Goal: Information Seeking & Learning: Learn about a topic

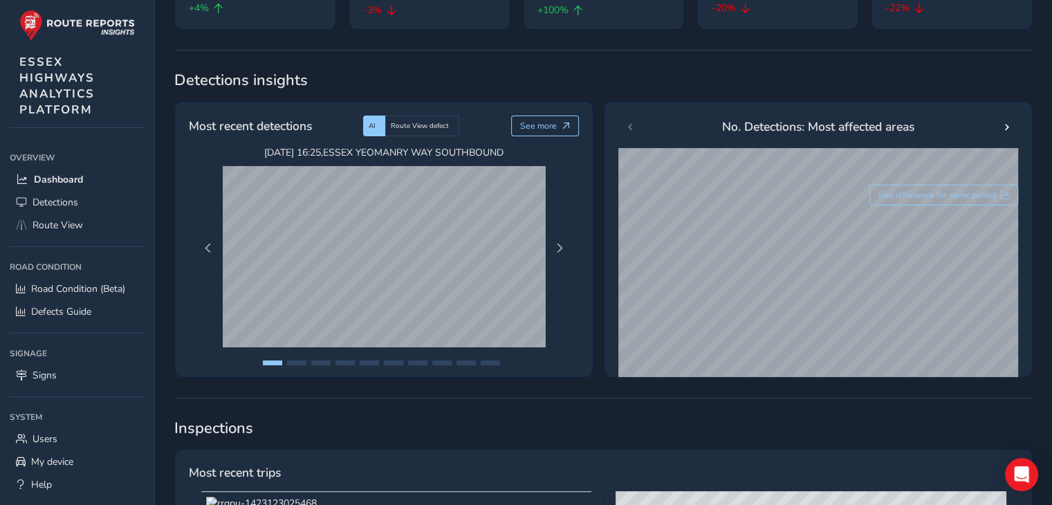
scroll to position [172, 0]
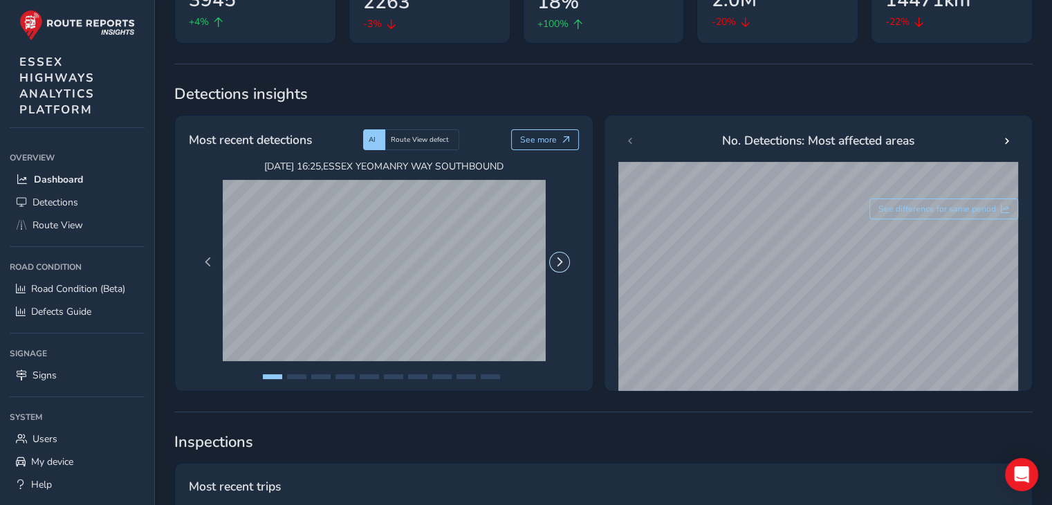
click at [560, 259] on span "Next Page" at bounding box center [560, 262] width 10 height 10
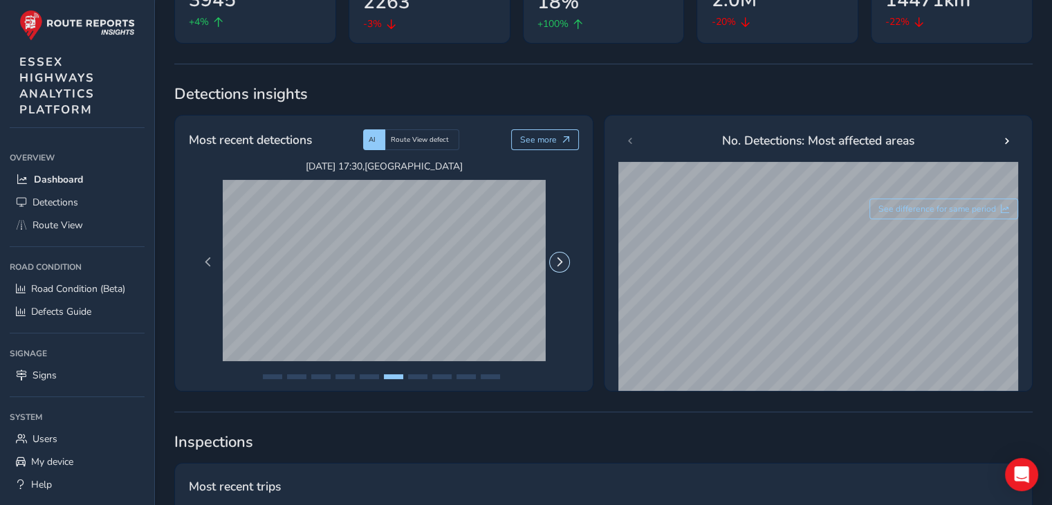
click at [560, 259] on span "Next Page" at bounding box center [560, 262] width 10 height 10
click at [206, 265] on span "Previous Page" at bounding box center [208, 262] width 10 height 10
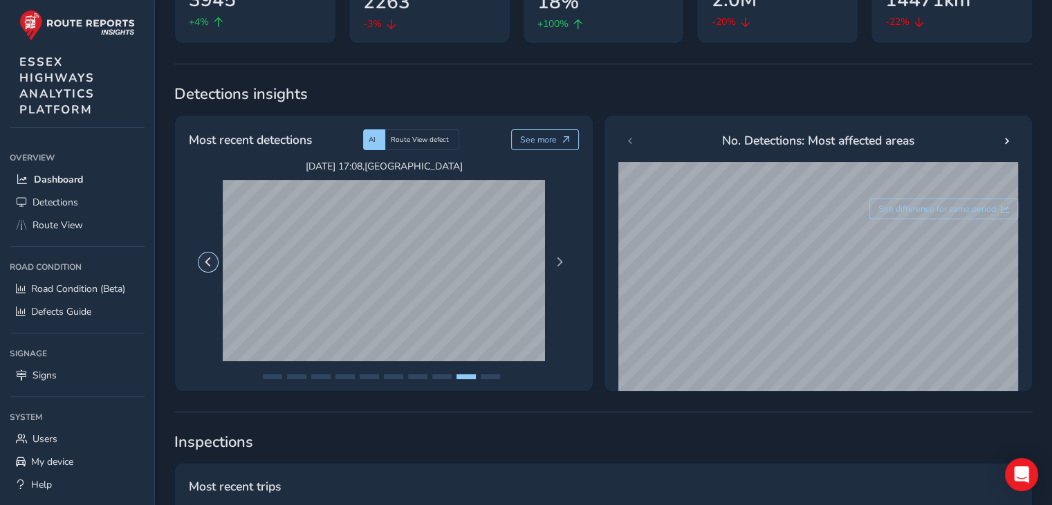
click at [206, 265] on span "Previous Page" at bounding box center [208, 262] width 10 height 10
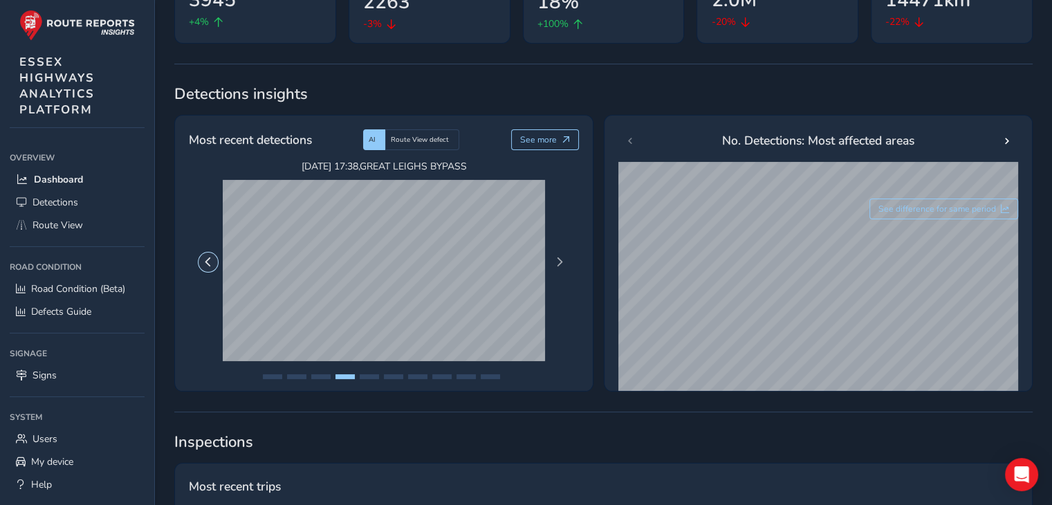
click at [206, 265] on span "Previous Page" at bounding box center [208, 262] width 10 height 10
click at [78, 225] on span "Route View" at bounding box center [58, 225] width 51 height 13
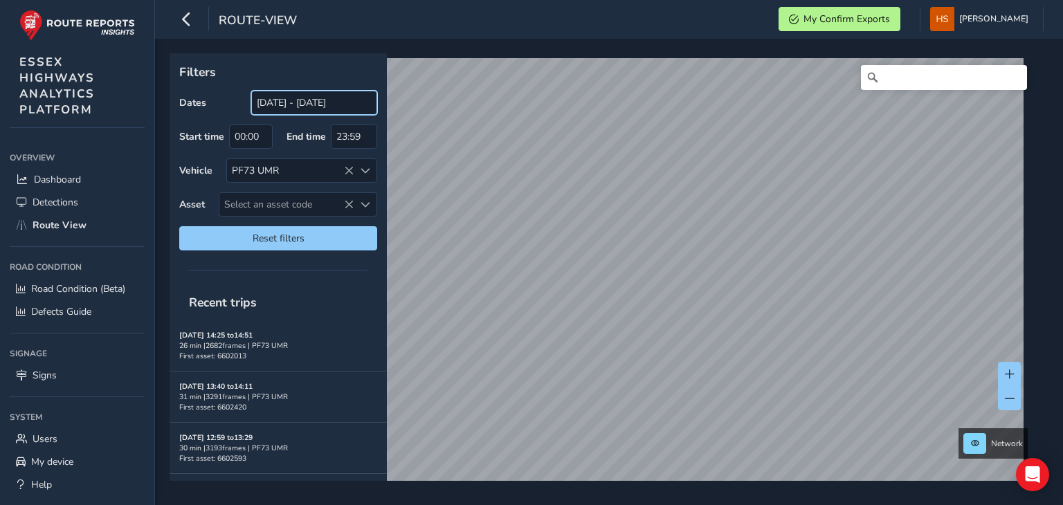
click at [361, 100] on input "[DATE] - [DATE]" at bounding box center [314, 103] width 126 height 24
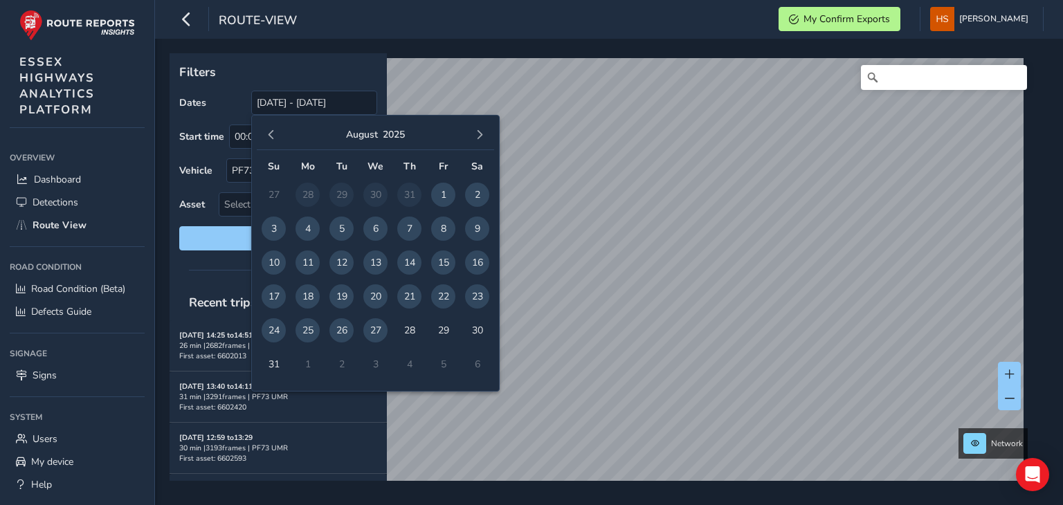
click at [374, 322] on span "27" at bounding box center [375, 330] width 24 height 24
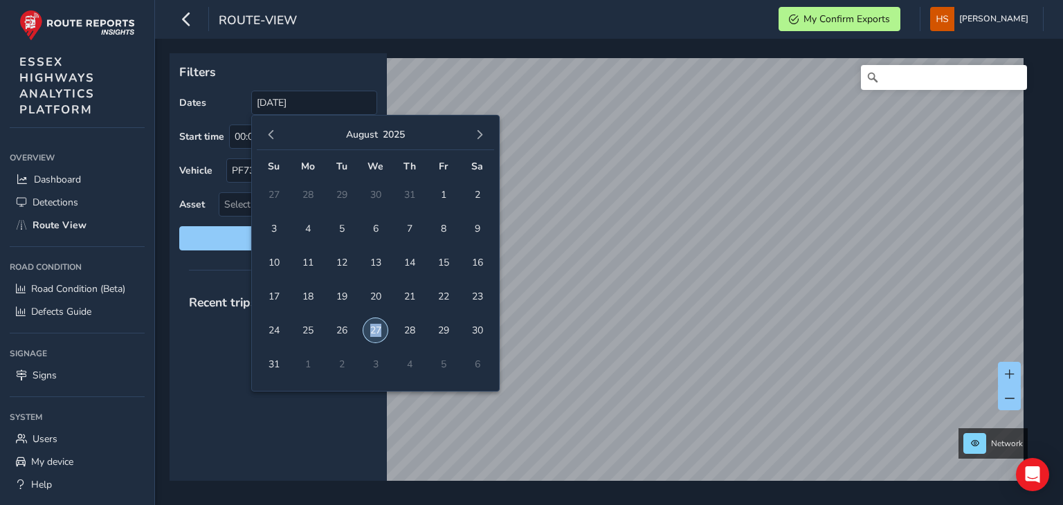
click at [374, 322] on span "27" at bounding box center [375, 330] width 24 height 24
click at [335, 108] on input "[DATE] - [DATE]" at bounding box center [314, 103] width 126 height 24
click at [340, 332] on span "26" at bounding box center [341, 330] width 24 height 24
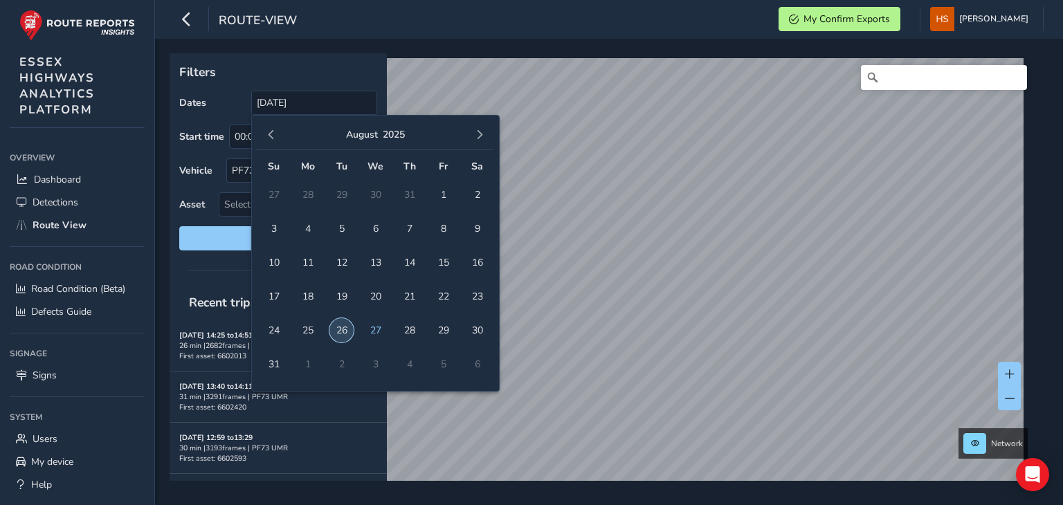
click at [340, 332] on span "26" at bounding box center [341, 330] width 24 height 24
type input "[DATE] - [DATE]"
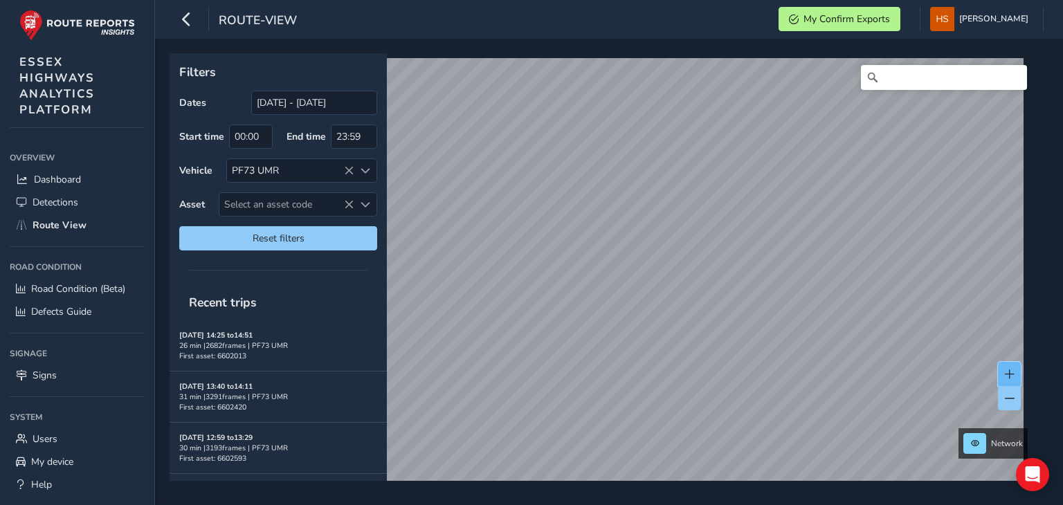
click at [1008, 373] on span at bounding box center [1010, 375] width 10 height 10
click at [1008, 374] on span at bounding box center [1010, 375] width 10 height 10
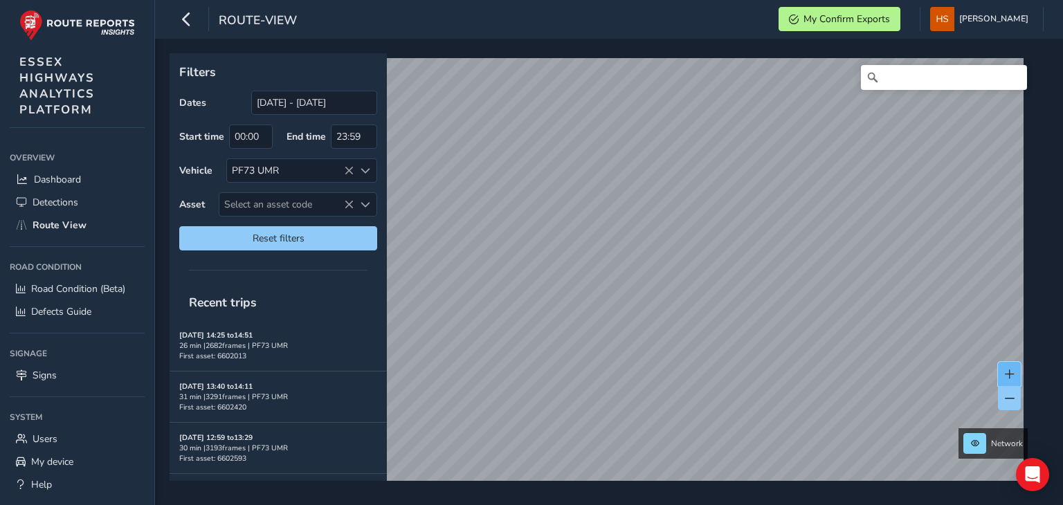
click at [1008, 374] on span at bounding box center [1010, 375] width 10 height 10
click at [1008, 372] on span at bounding box center [1010, 375] width 10 height 10
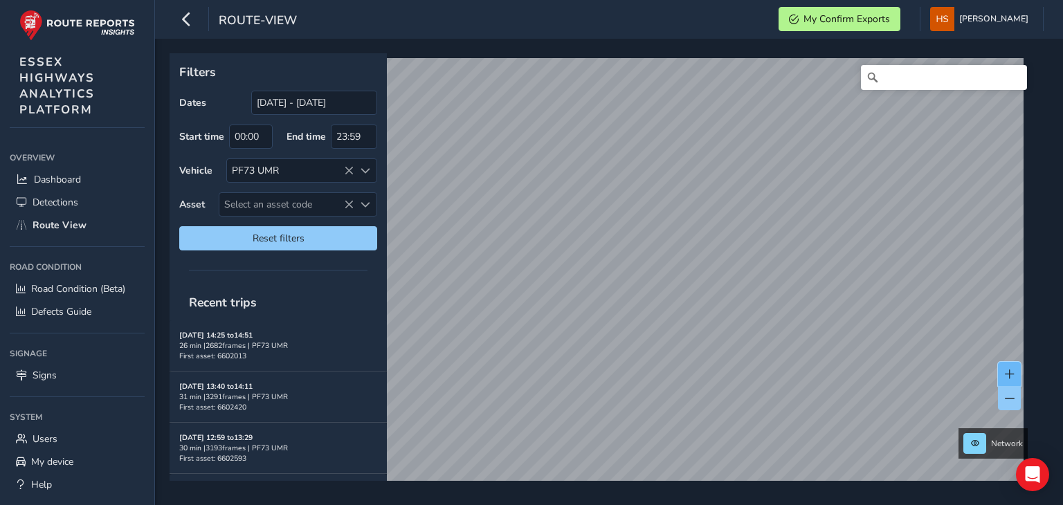
click at [1008, 372] on span at bounding box center [1010, 375] width 10 height 10
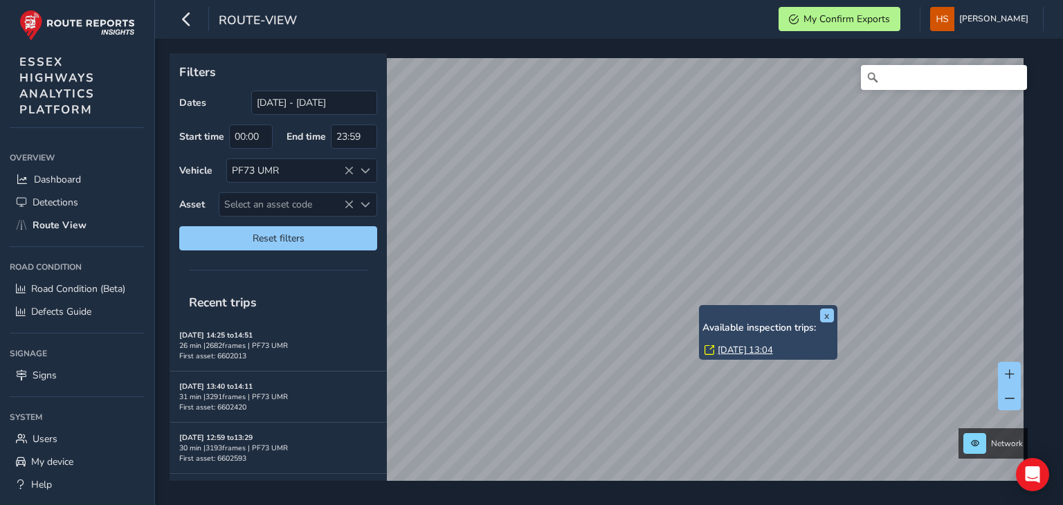
click at [734, 345] on link "[DATE] 13:04" at bounding box center [745, 350] width 55 height 12
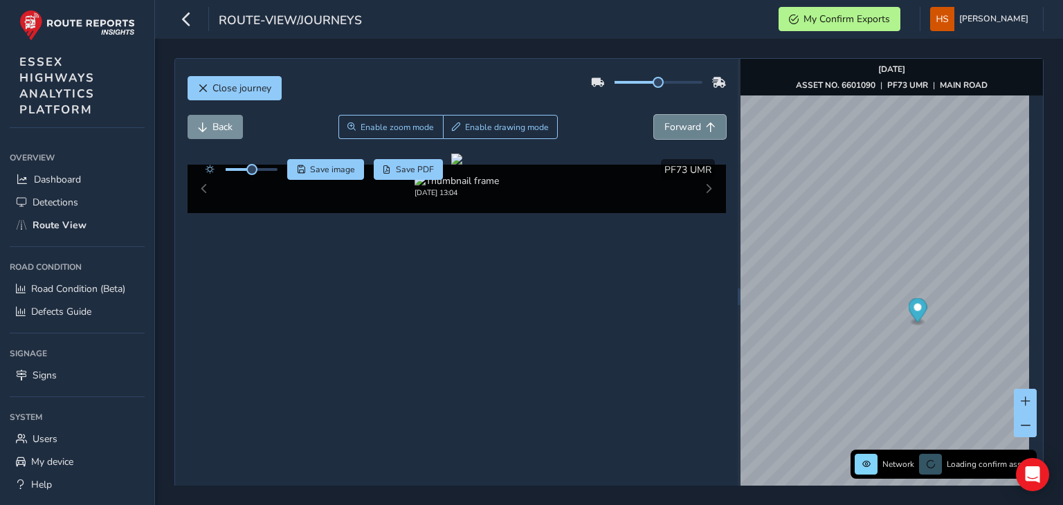
click at [671, 131] on span "Forward" at bounding box center [682, 126] width 37 height 13
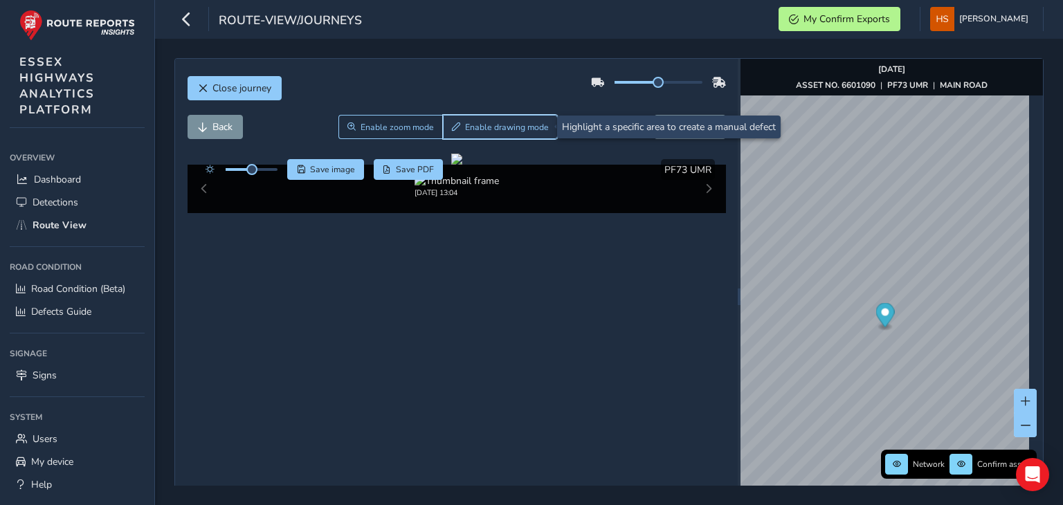
click at [526, 122] on span "Enable drawing mode" at bounding box center [507, 127] width 84 height 11
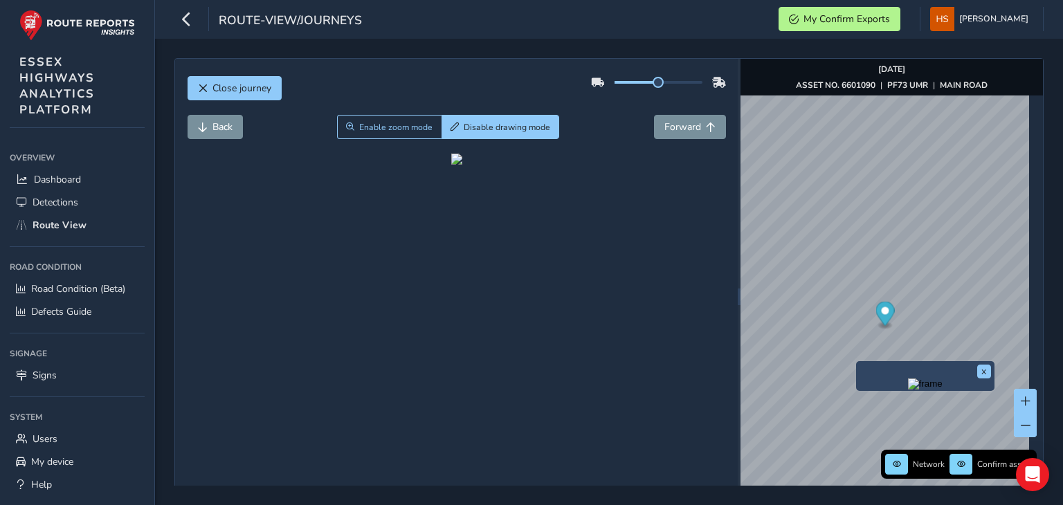
click at [908, 390] on img "Preview frame" at bounding box center [925, 384] width 35 height 11
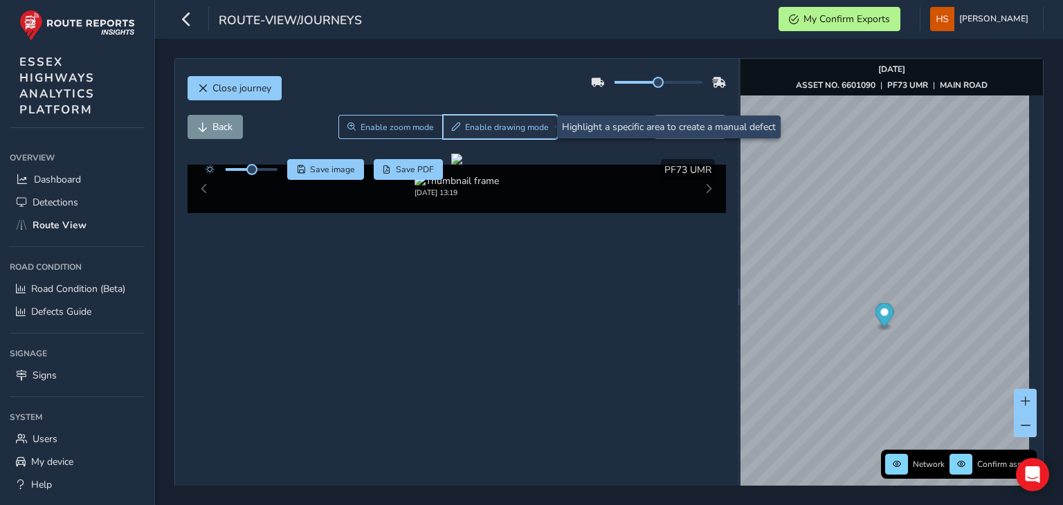
click at [525, 122] on span "Enable drawing mode" at bounding box center [507, 127] width 84 height 11
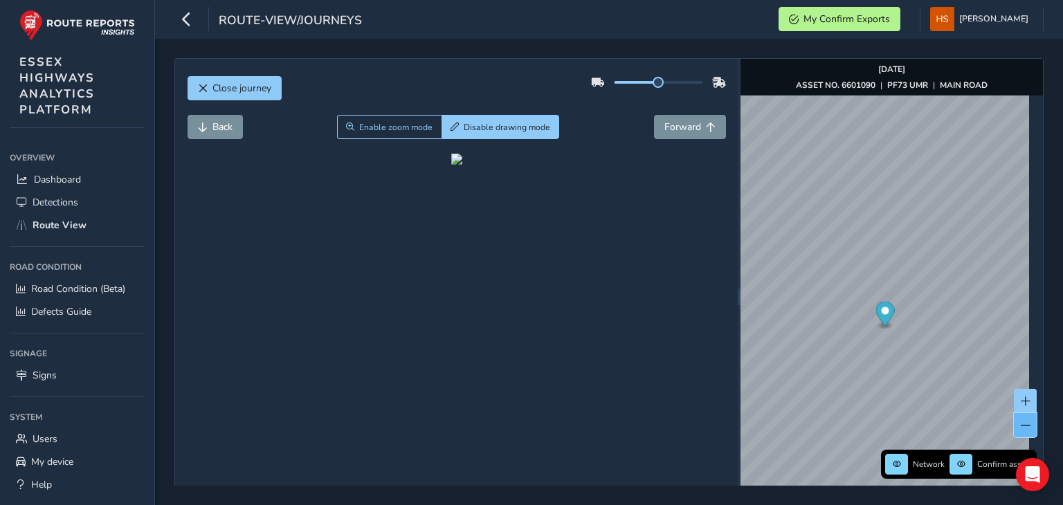
click at [1023, 422] on button at bounding box center [1025, 425] width 23 height 24
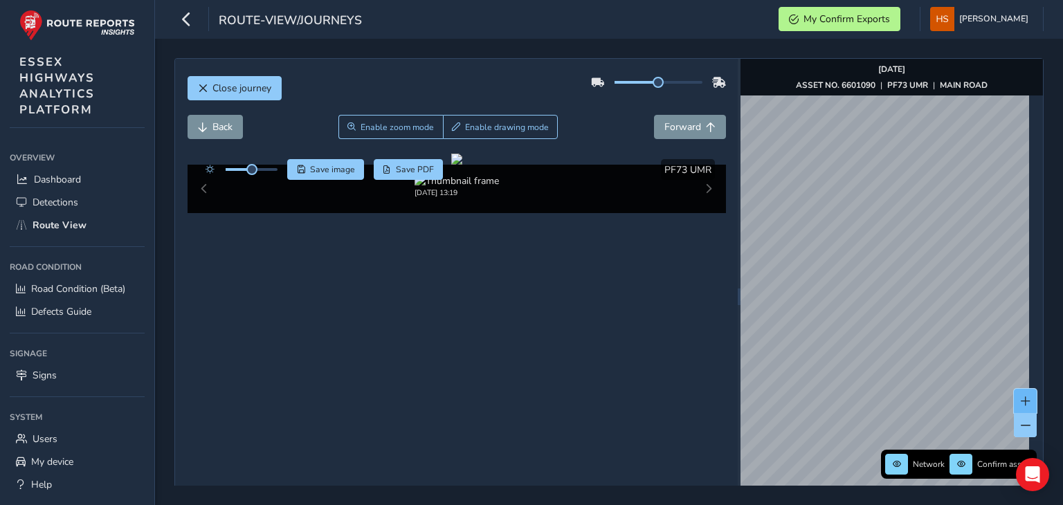
click at [1021, 401] on span at bounding box center [1026, 402] width 10 height 10
click at [916, 450] on div "Network Confirm assets [DATE] ASSET NO. 6601090 | PF73 UMR | MAIN ROAD" at bounding box center [891, 296] width 302 height 475
click at [1021, 402] on span at bounding box center [1026, 402] width 10 height 10
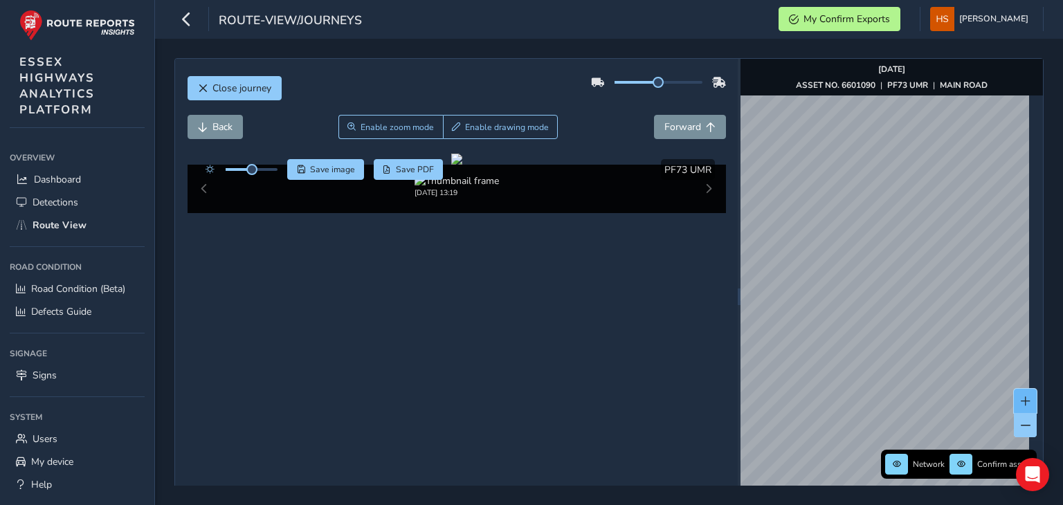
click at [1021, 402] on span at bounding box center [1026, 402] width 10 height 10
click at [892, 292] on img "Preview frame" at bounding box center [909, 286] width 35 height 11
click at [1021, 399] on span at bounding box center [1026, 402] width 10 height 10
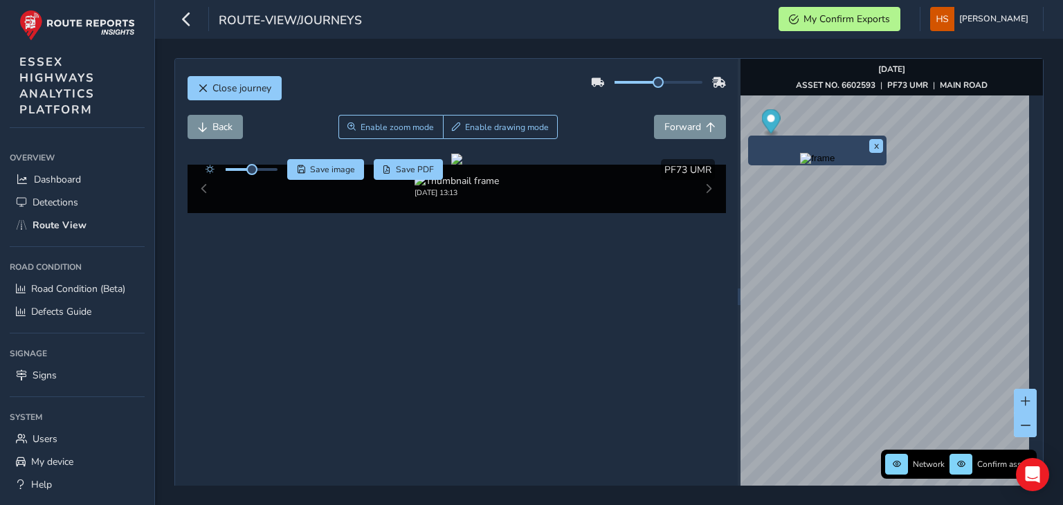
click at [800, 164] on img "Preview frame" at bounding box center [817, 158] width 35 height 11
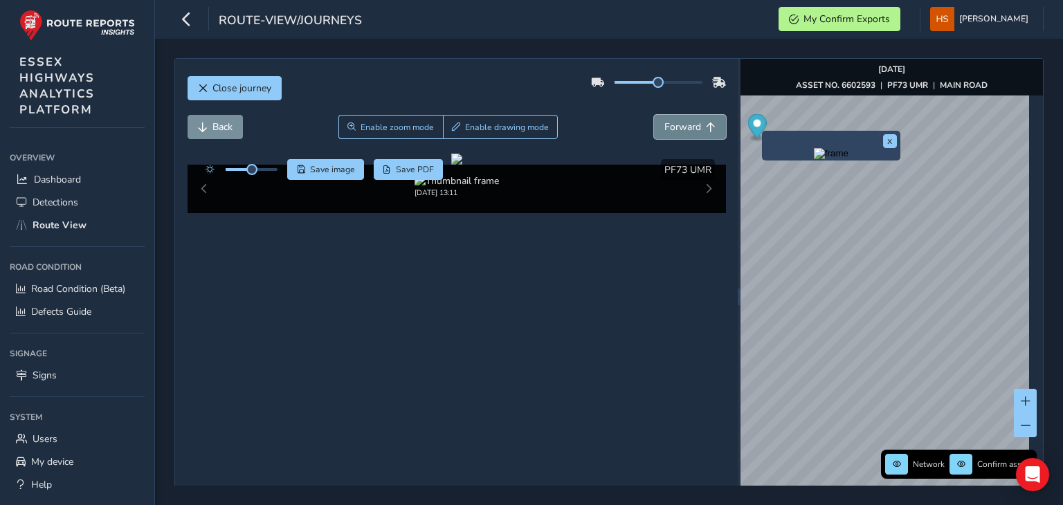
click at [706, 125] on span "Forward" at bounding box center [711, 127] width 10 height 10
click at [891, 140] on button "x" at bounding box center [890, 141] width 14 height 14
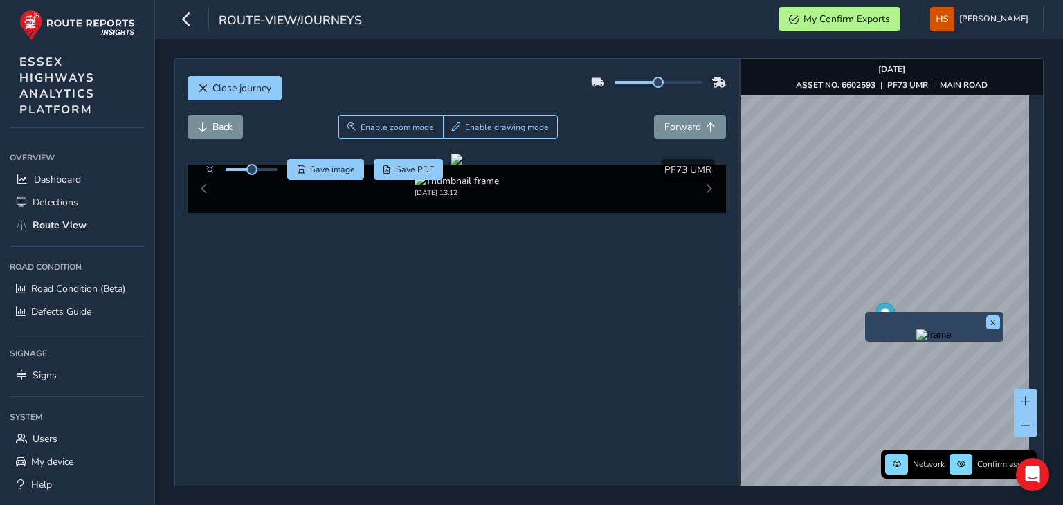
click at [916, 340] on img "Preview frame" at bounding box center [933, 334] width 35 height 11
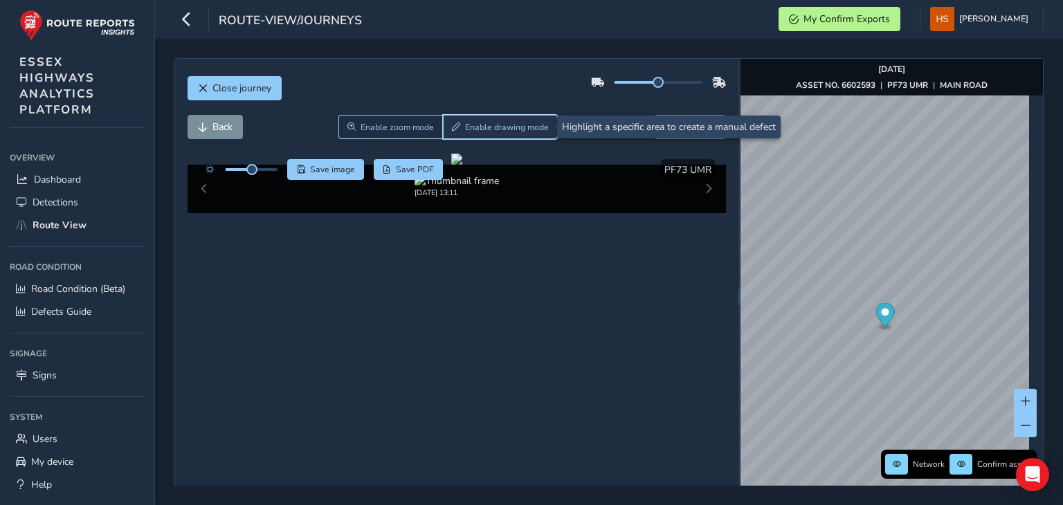
click at [538, 131] on span "Enable drawing mode" at bounding box center [507, 127] width 84 height 11
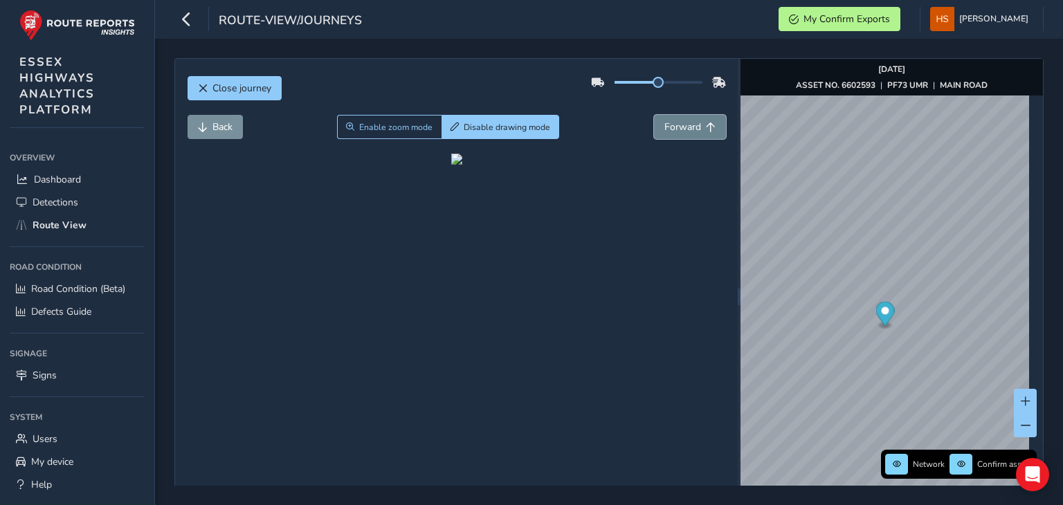
click at [689, 128] on span "Forward" at bounding box center [682, 126] width 37 height 13
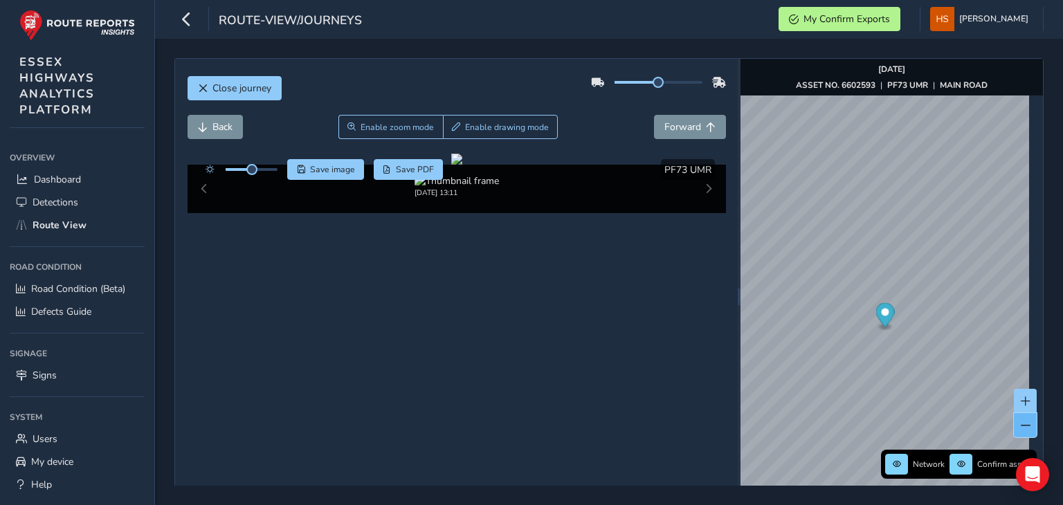
click at [1021, 421] on span at bounding box center [1026, 426] width 10 height 10
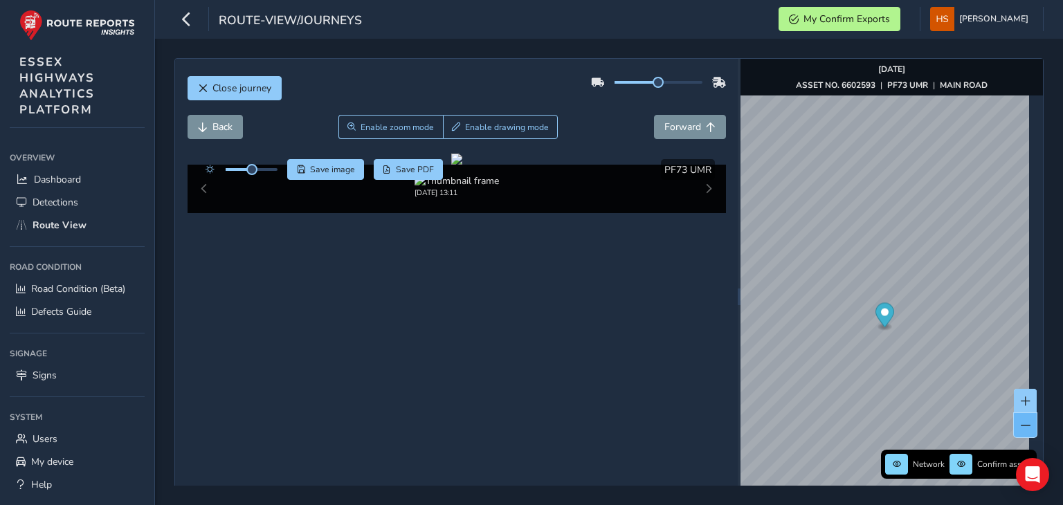
click at [1021, 421] on span at bounding box center [1026, 426] width 10 height 10
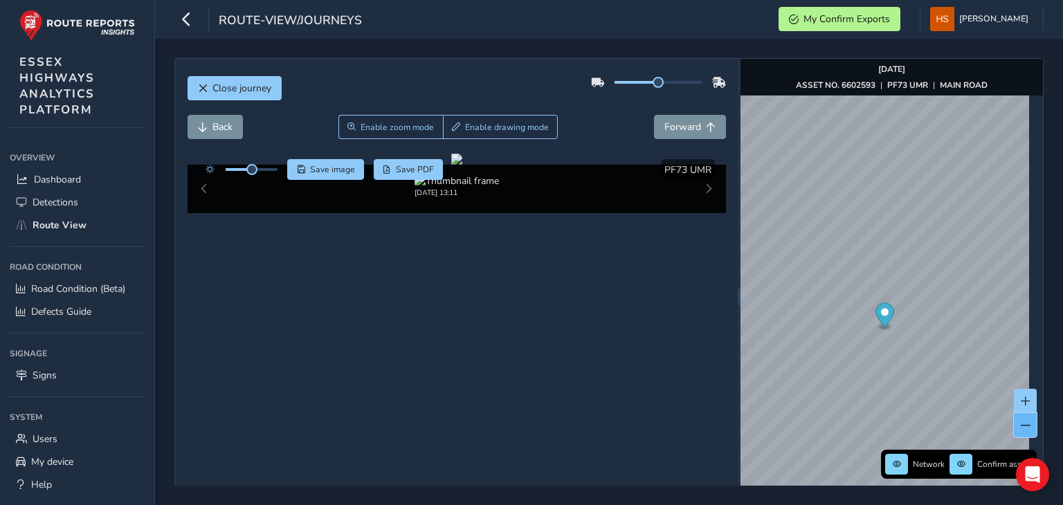
click at [1021, 421] on span at bounding box center [1026, 426] width 10 height 10
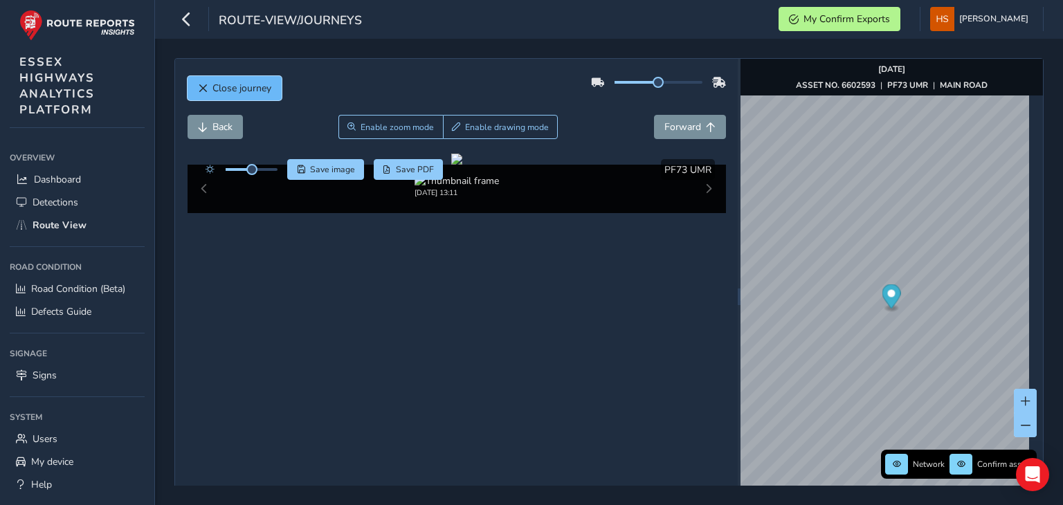
click at [275, 93] on button "Close journey" at bounding box center [235, 88] width 94 height 24
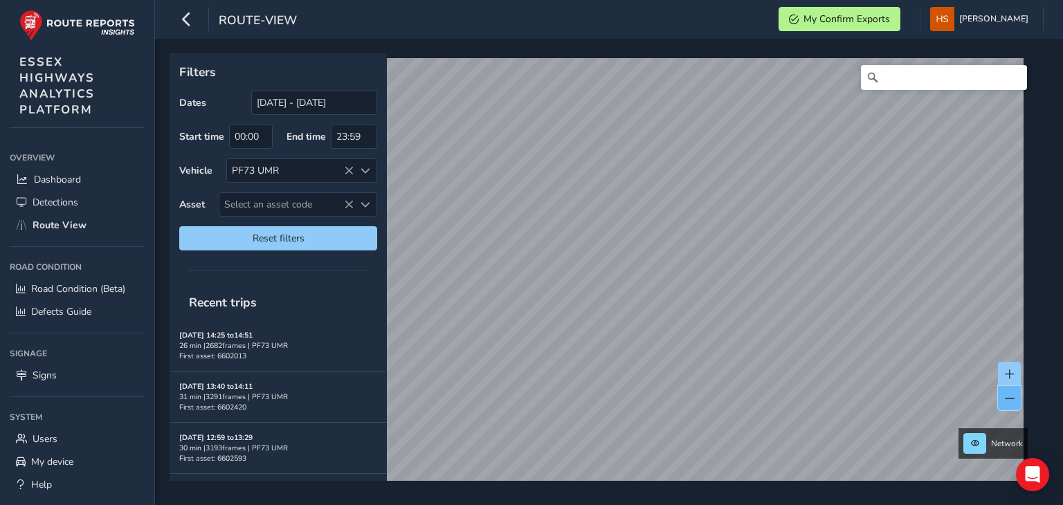
click at [1001, 399] on button at bounding box center [1009, 398] width 23 height 24
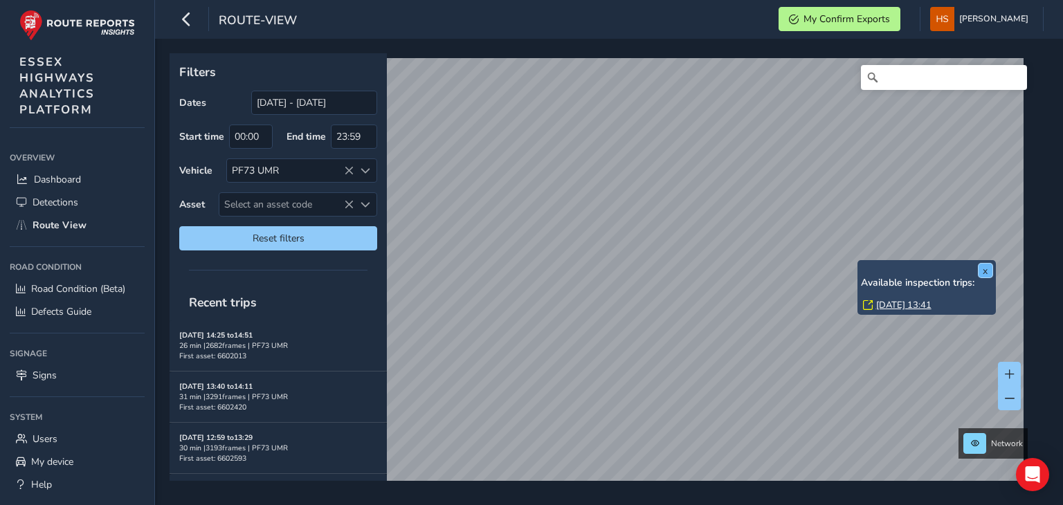
click at [985, 274] on button "x" at bounding box center [985, 271] width 14 height 14
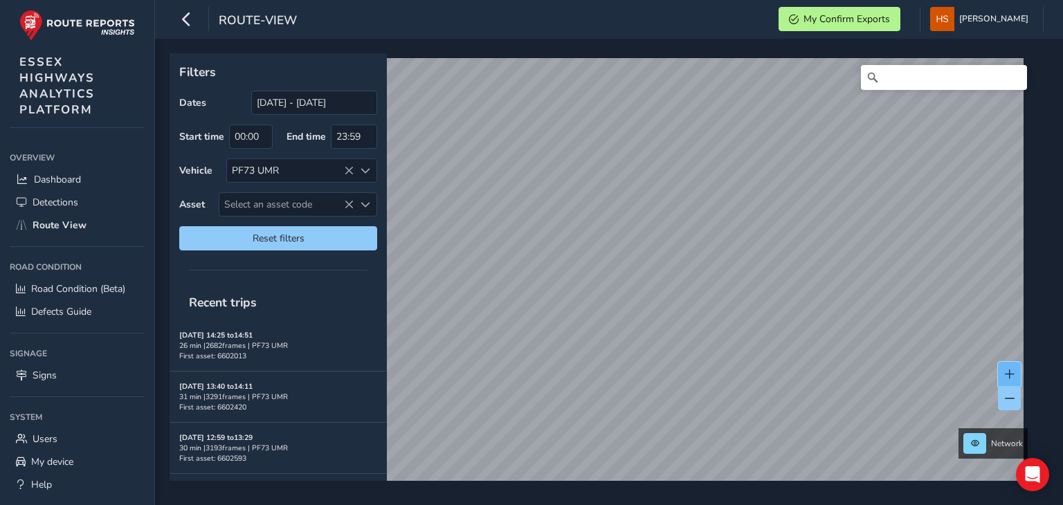
click at [1011, 370] on span at bounding box center [1010, 375] width 10 height 10
click at [1005, 377] on span at bounding box center [1010, 375] width 10 height 10
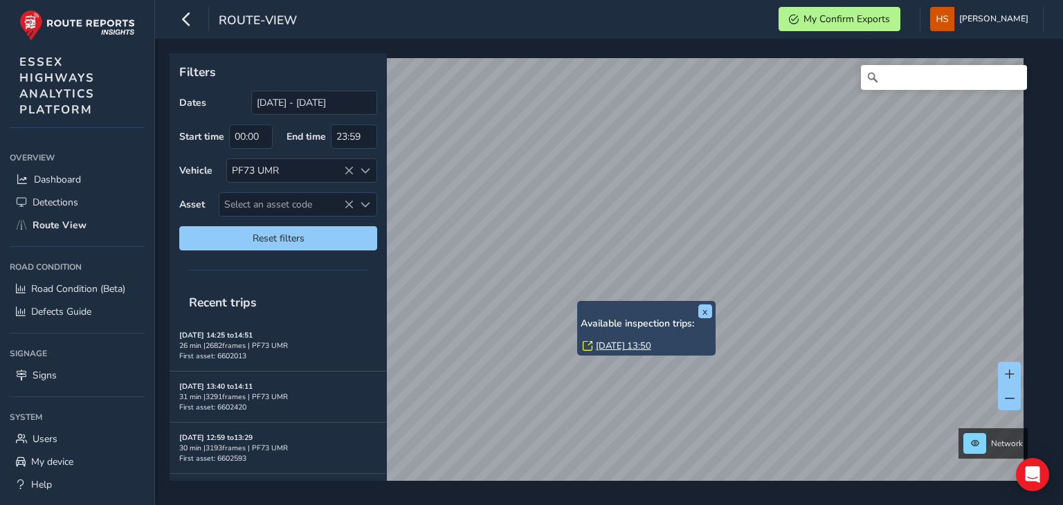
click at [608, 345] on link "[DATE] 13:50" at bounding box center [623, 346] width 55 height 12
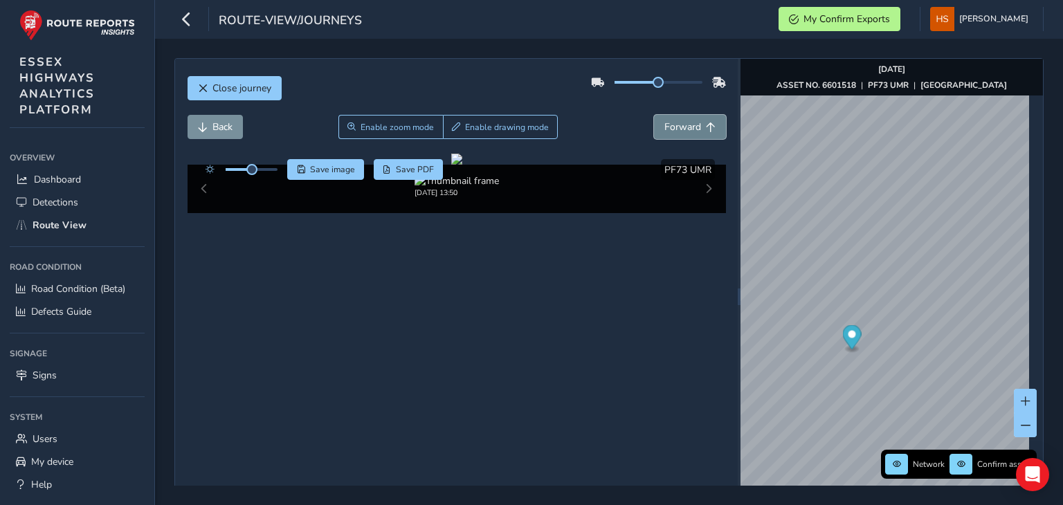
click at [680, 131] on span "Forward" at bounding box center [682, 126] width 37 height 13
click at [214, 125] on span "Back" at bounding box center [222, 126] width 20 height 13
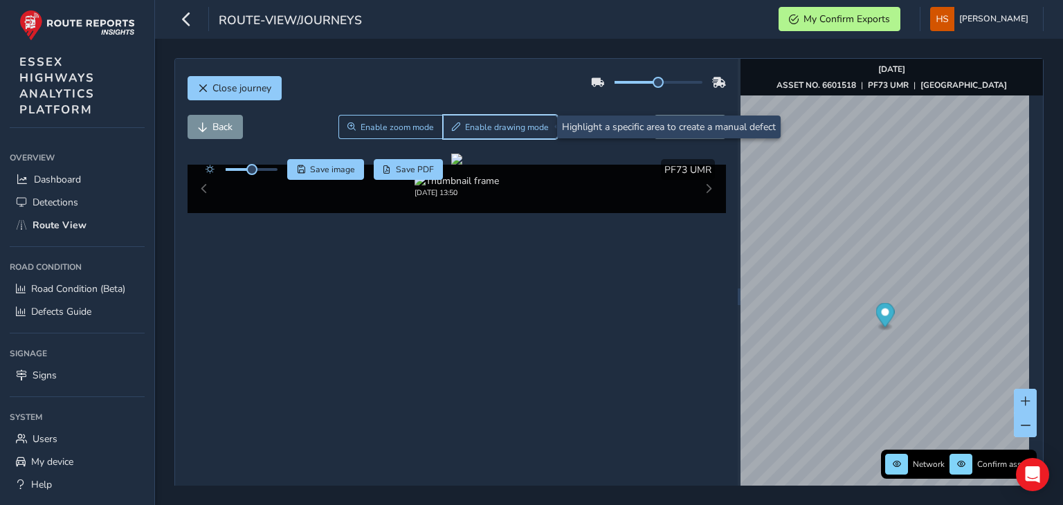
click at [549, 125] on button "Enable drawing mode" at bounding box center [501, 127] width 116 height 24
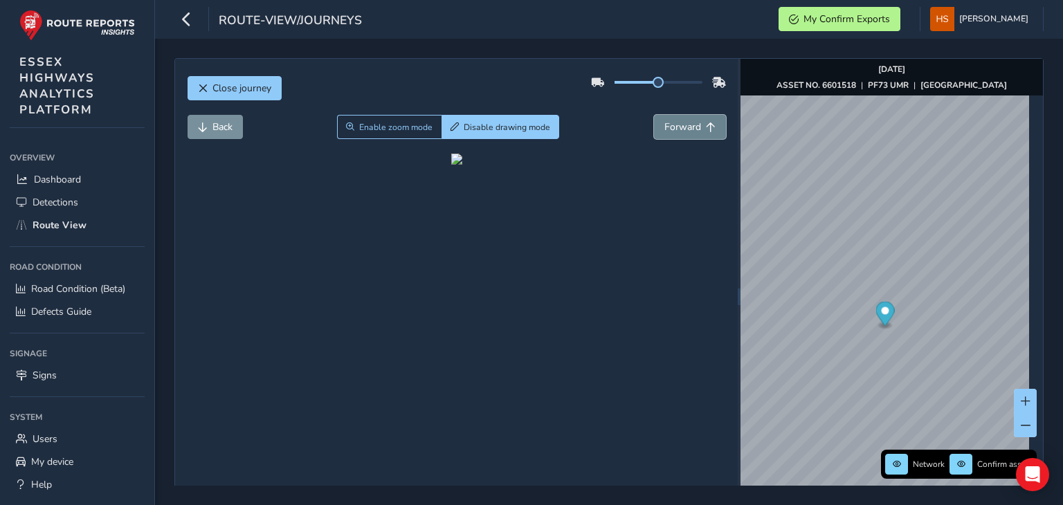
click at [678, 129] on span "Forward" at bounding box center [682, 126] width 37 height 13
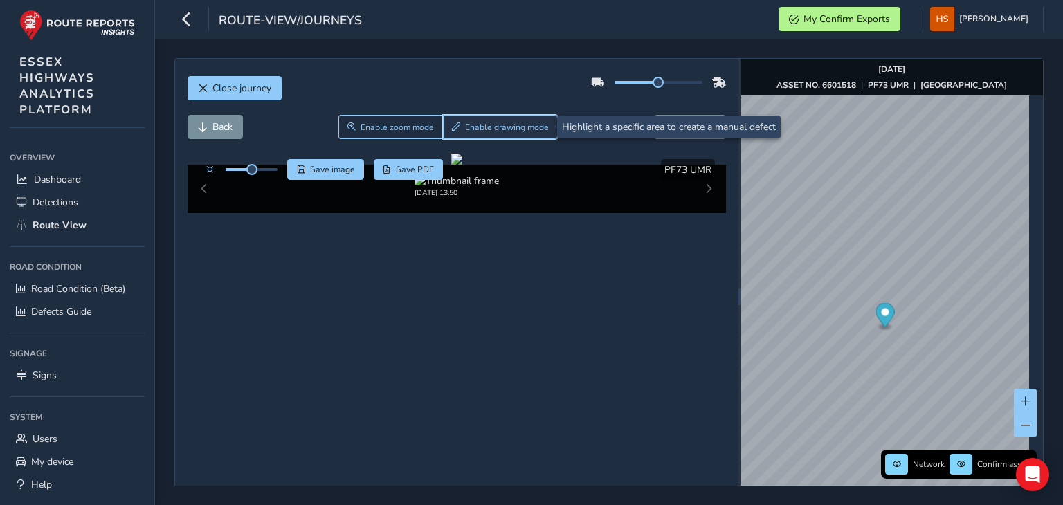
click at [527, 125] on span "Enable drawing mode" at bounding box center [507, 127] width 84 height 11
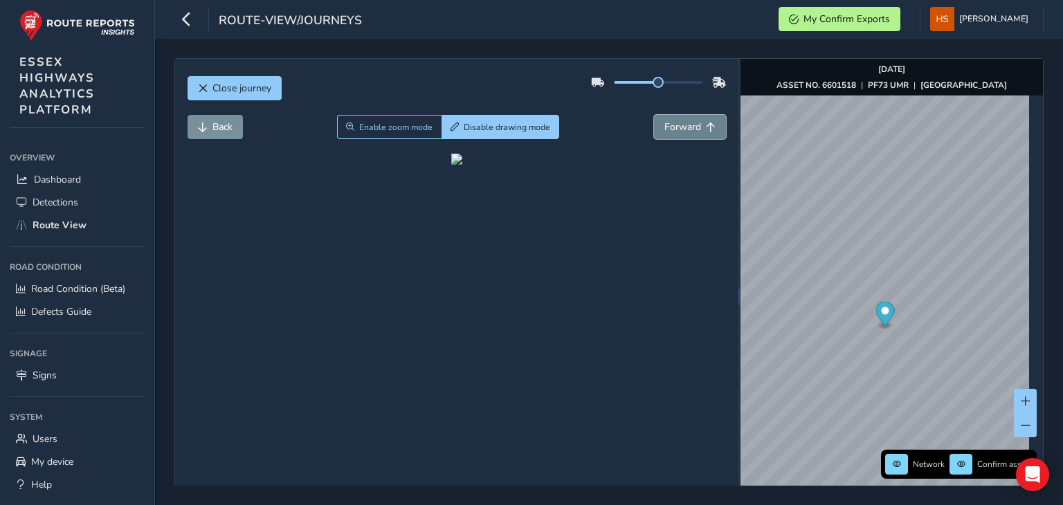
click at [696, 122] on button "Forward" at bounding box center [690, 127] width 72 height 24
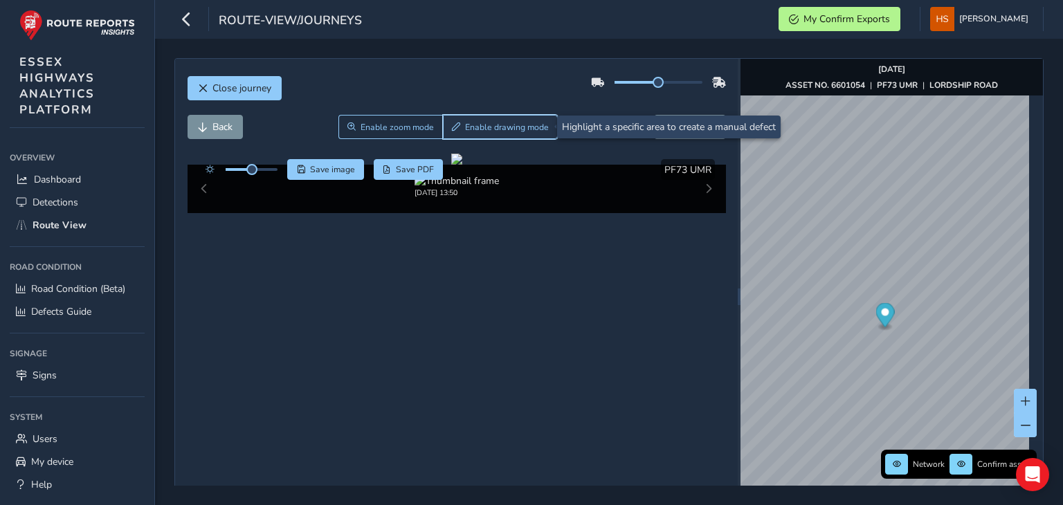
click at [487, 122] on span "Enable drawing mode" at bounding box center [507, 127] width 84 height 11
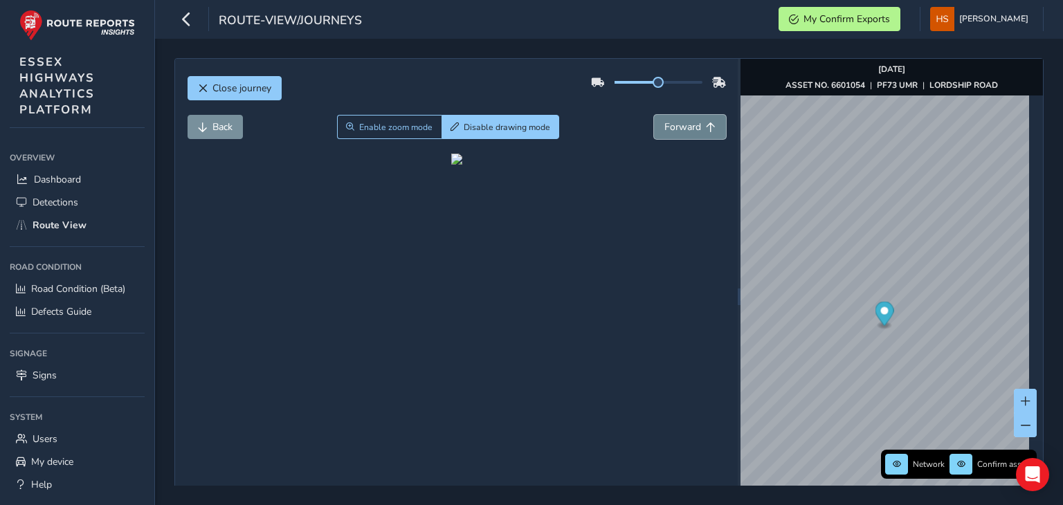
click at [686, 130] on span "Forward" at bounding box center [682, 126] width 37 height 13
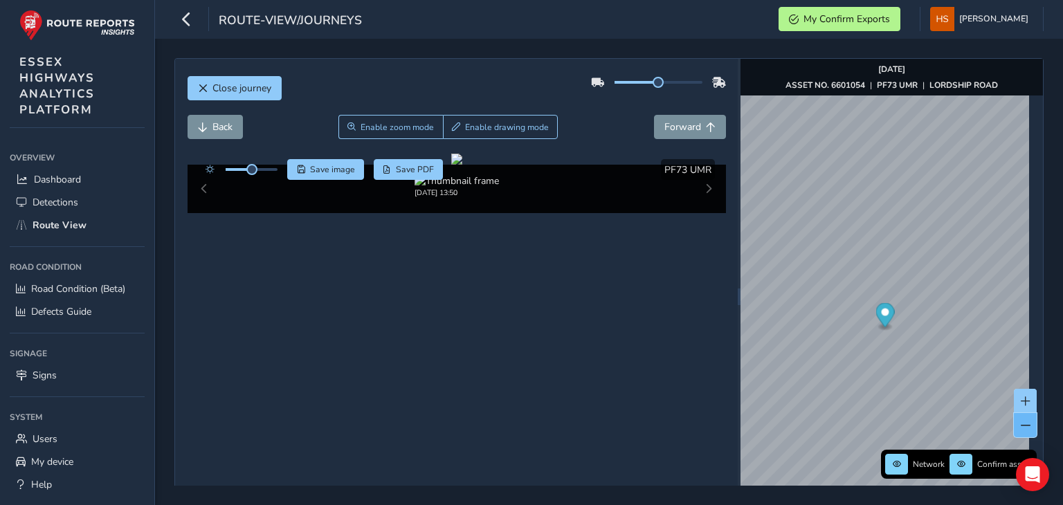
click at [1021, 428] on span at bounding box center [1026, 426] width 10 height 10
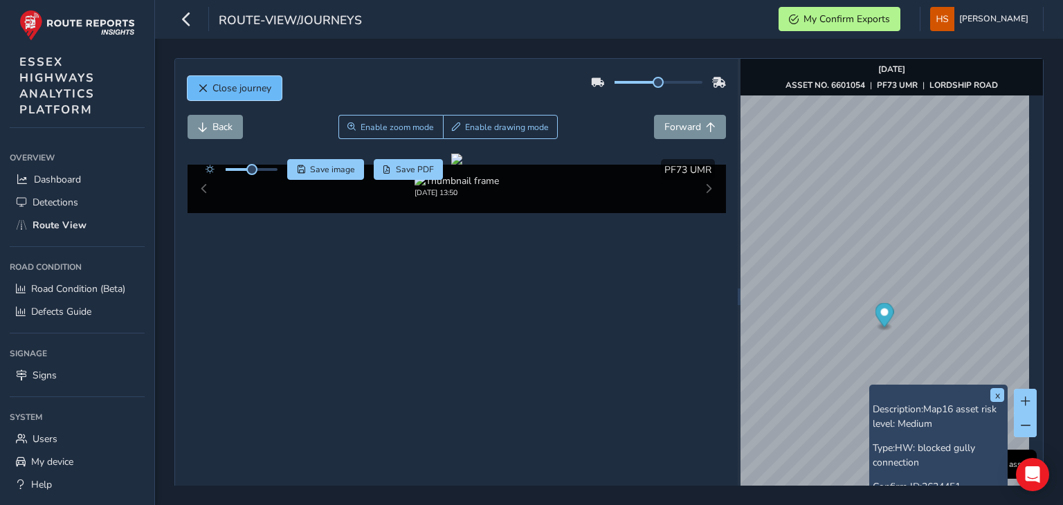
click at [262, 86] on span "Close journey" at bounding box center [241, 88] width 59 height 13
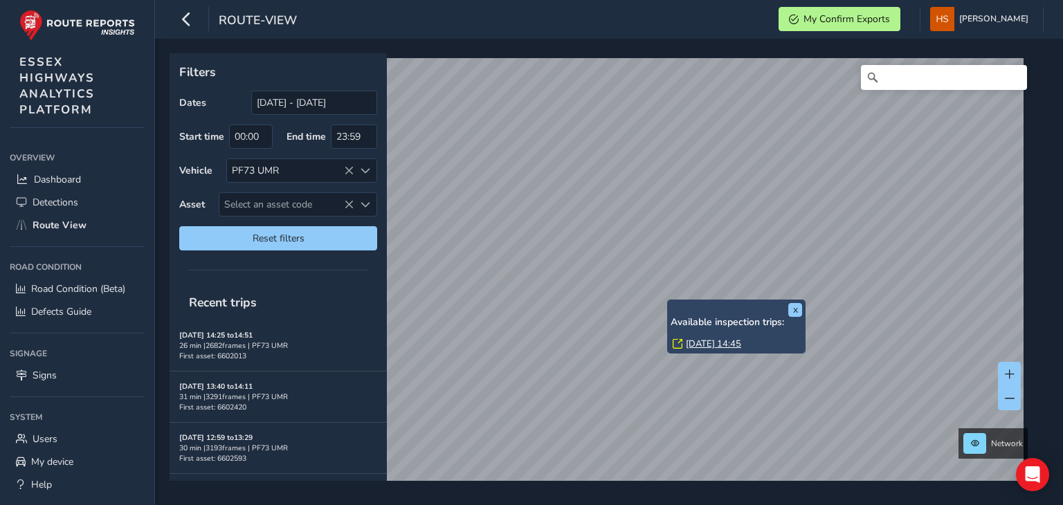
click at [668, 301] on div "x Available inspection trips: [GEOGRAPHIC_DATA][DATE] 14:45" at bounding box center [736, 327] width 138 height 55
click at [705, 347] on link "[DATE] 14:45" at bounding box center [713, 344] width 55 height 12
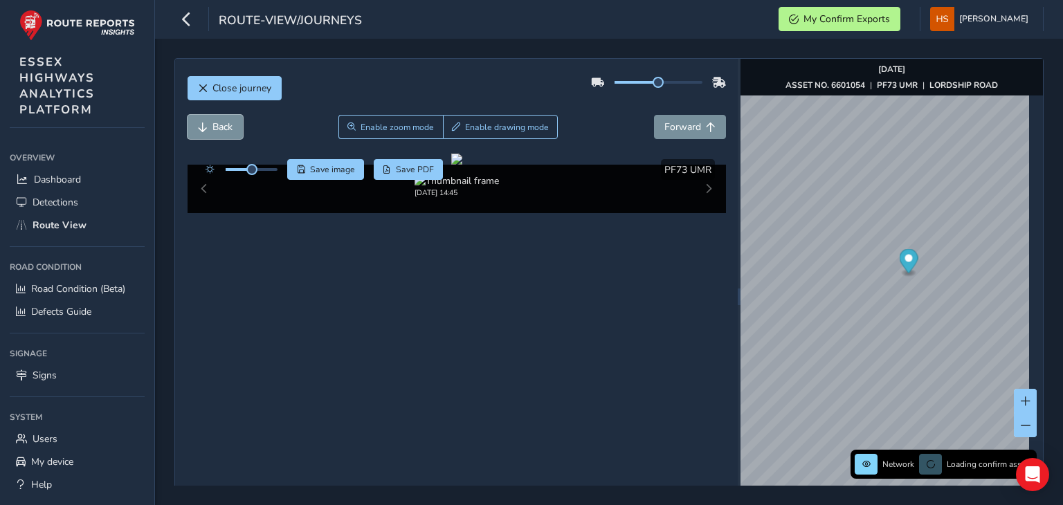
click at [216, 127] on span "Back" at bounding box center [222, 126] width 20 height 13
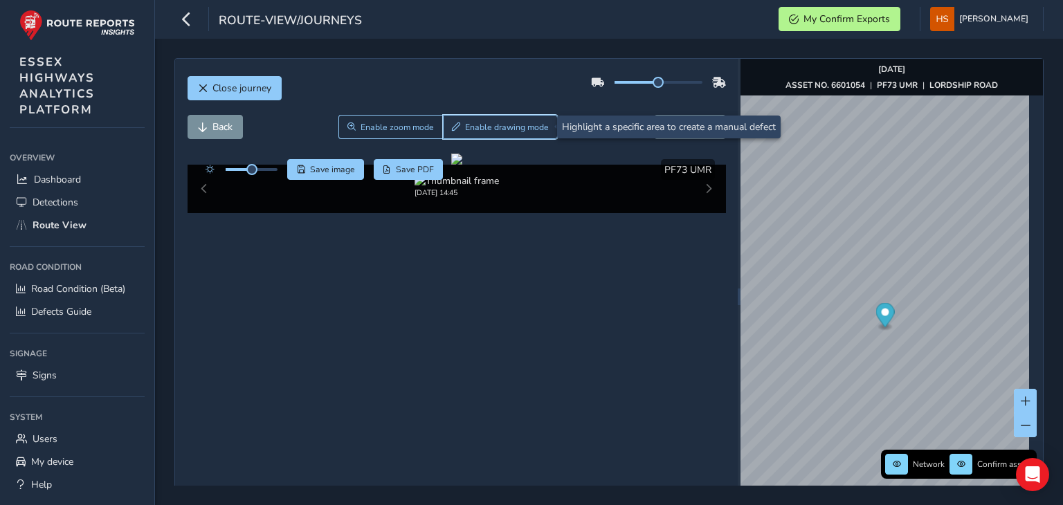
click at [516, 128] on span "Enable drawing mode" at bounding box center [507, 127] width 84 height 11
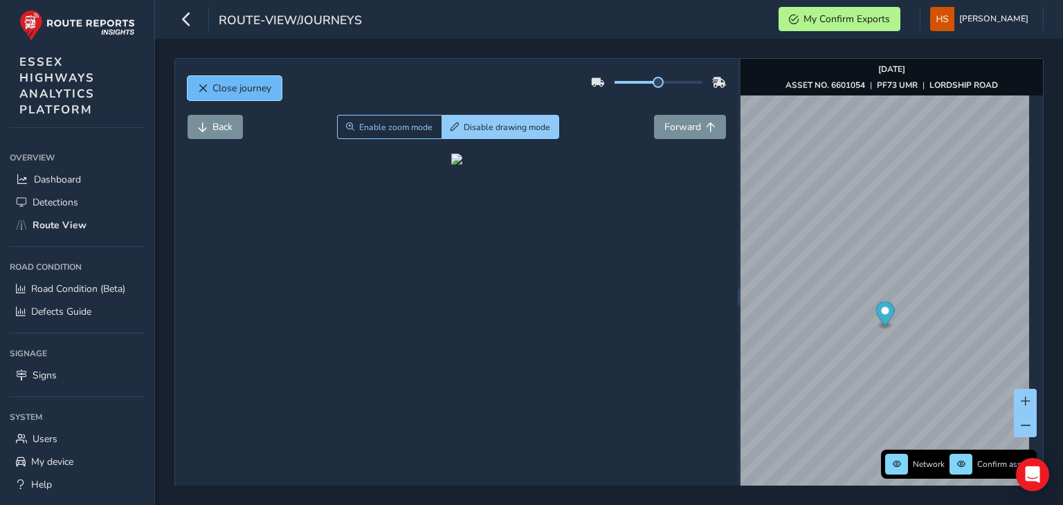
click at [277, 95] on button "Close journey" at bounding box center [235, 88] width 94 height 24
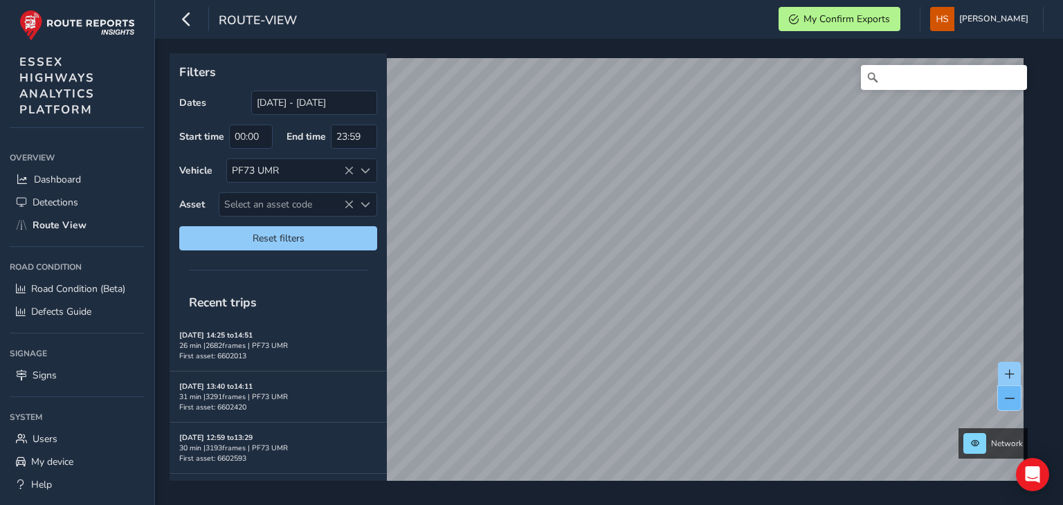
click at [1000, 391] on button at bounding box center [1009, 398] width 23 height 24
click at [1012, 371] on span at bounding box center [1010, 375] width 10 height 10
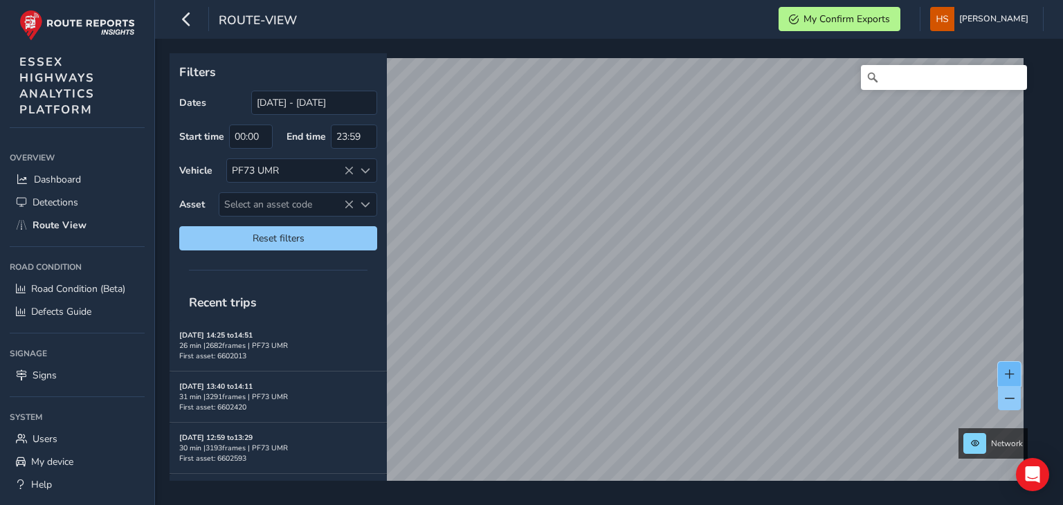
click at [1012, 371] on span at bounding box center [1010, 375] width 10 height 10
click at [1009, 372] on span at bounding box center [1010, 375] width 10 height 10
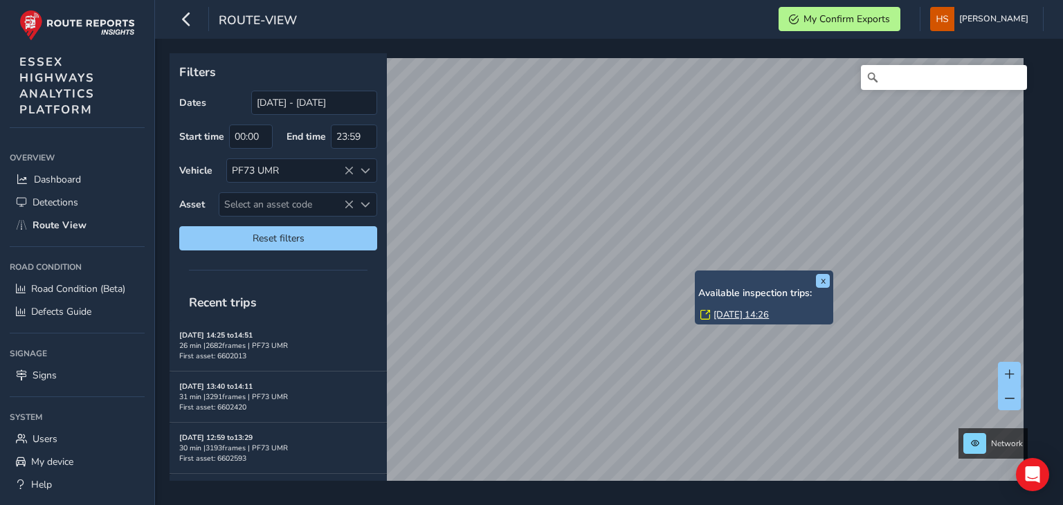
click at [731, 318] on link "[DATE] 14:26" at bounding box center [740, 315] width 55 height 12
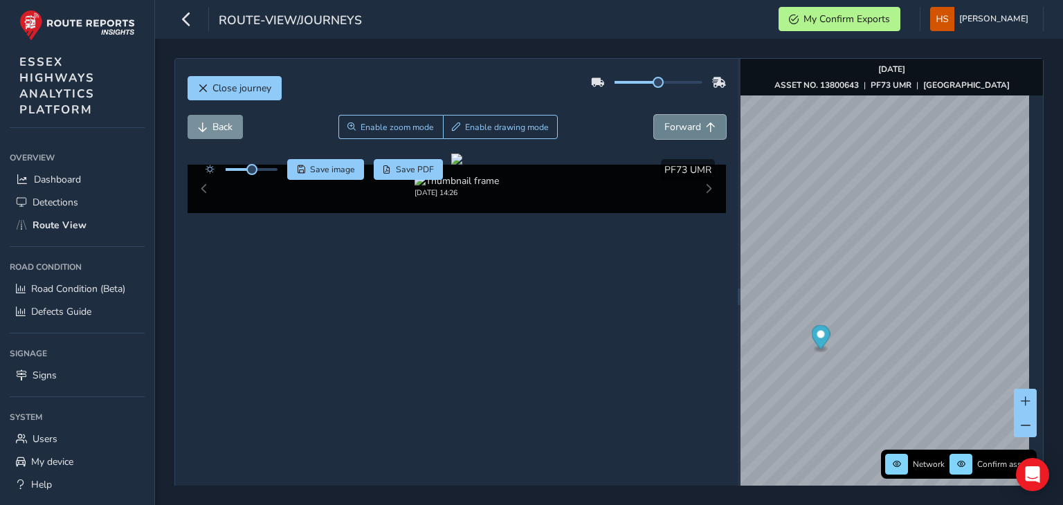
click at [656, 125] on button "Forward" at bounding box center [690, 127] width 72 height 24
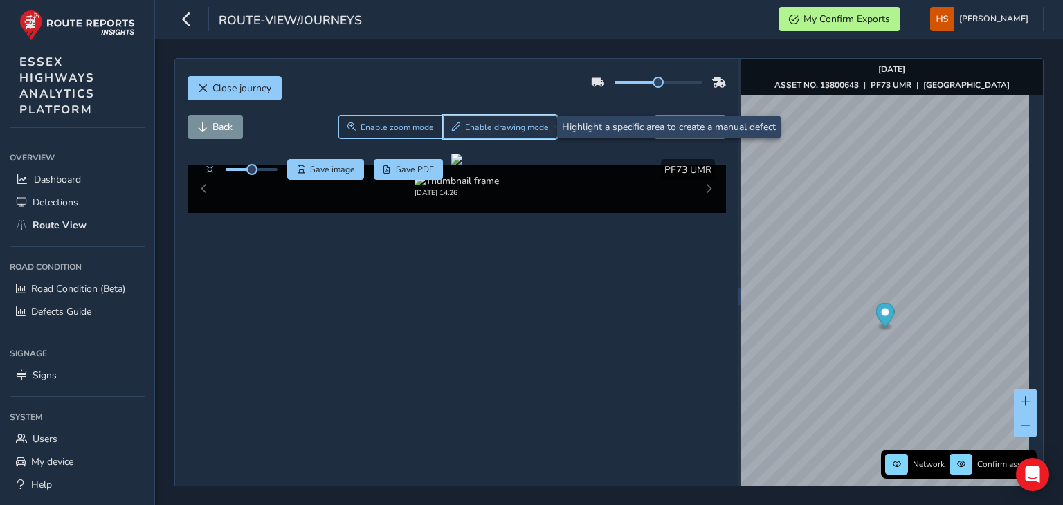
click at [507, 133] on button "Enable drawing mode" at bounding box center [501, 127] width 116 height 24
